Goal: Task Accomplishment & Management: Use online tool/utility

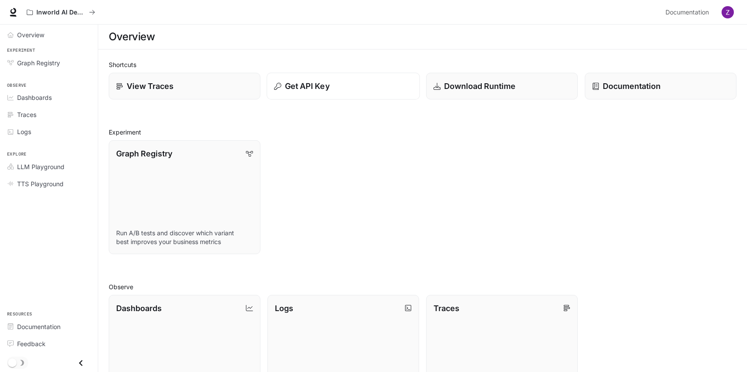
click at [352, 83] on div "Get API Key" at bounding box center [343, 86] width 138 height 12
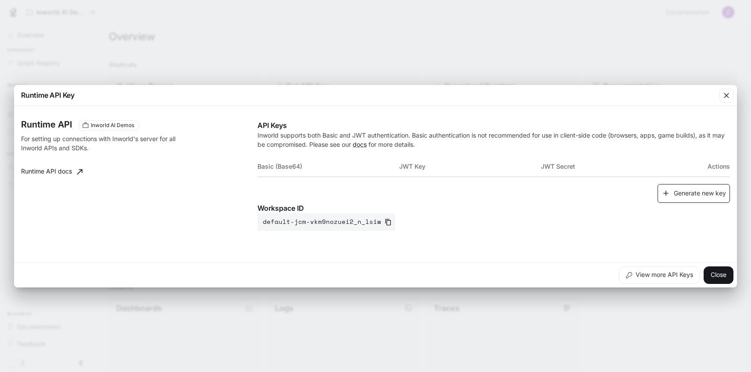
click at [701, 197] on button "Generate new key" at bounding box center [694, 193] width 72 height 19
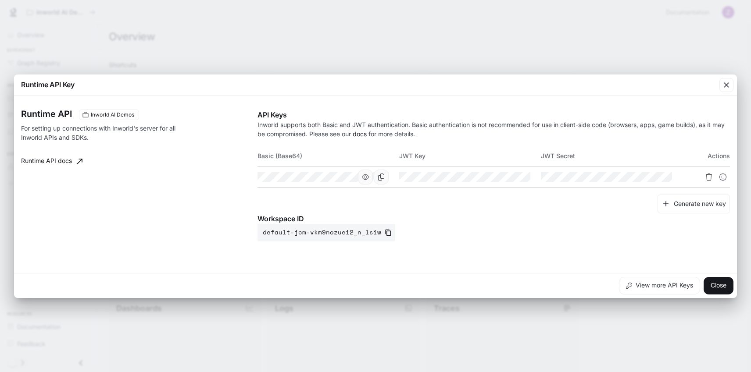
click at [365, 180] on icon "button" at bounding box center [365, 177] width 7 height 7
click at [386, 179] on button "Copy Basic (Base64)" at bounding box center [381, 177] width 15 height 15
click at [525, 179] on icon "Copy Key" at bounding box center [522, 177] width 7 height 7
click at [666, 179] on icon "Copy Secret" at bounding box center [664, 177] width 7 height 7
click at [368, 178] on icon "button" at bounding box center [365, 177] width 7 height 6
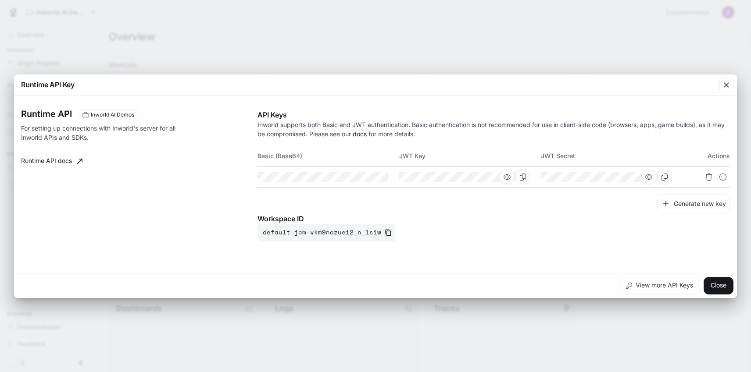
click at [509, 175] on icon "button" at bounding box center [507, 177] width 7 height 7
click at [508, 178] on icon "button" at bounding box center [507, 177] width 7 height 7
click at [714, 277] on button "Close" at bounding box center [719, 286] width 30 height 18
